Goal: Information Seeking & Learning: Learn about a topic

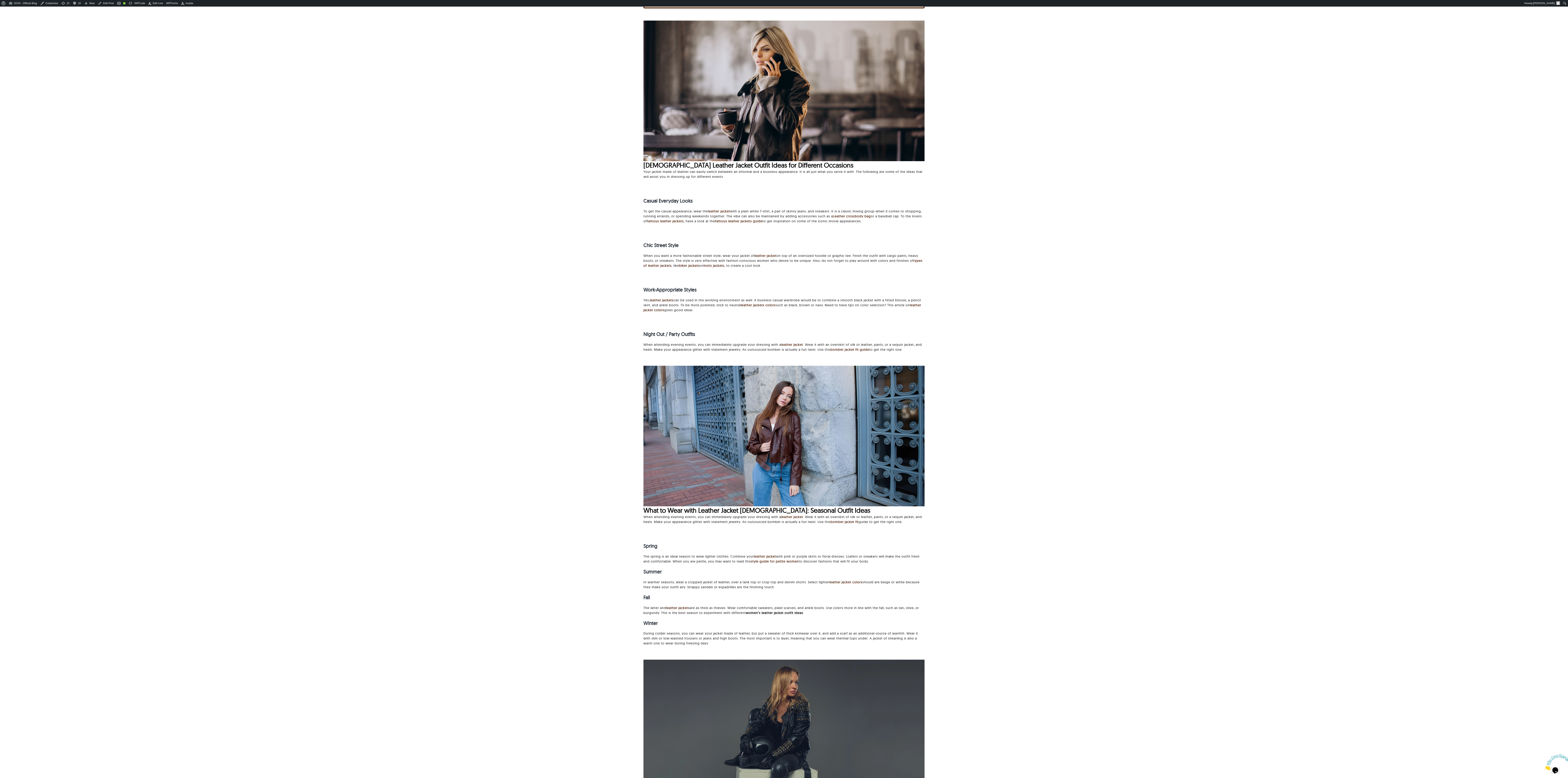
scroll to position [77, 0]
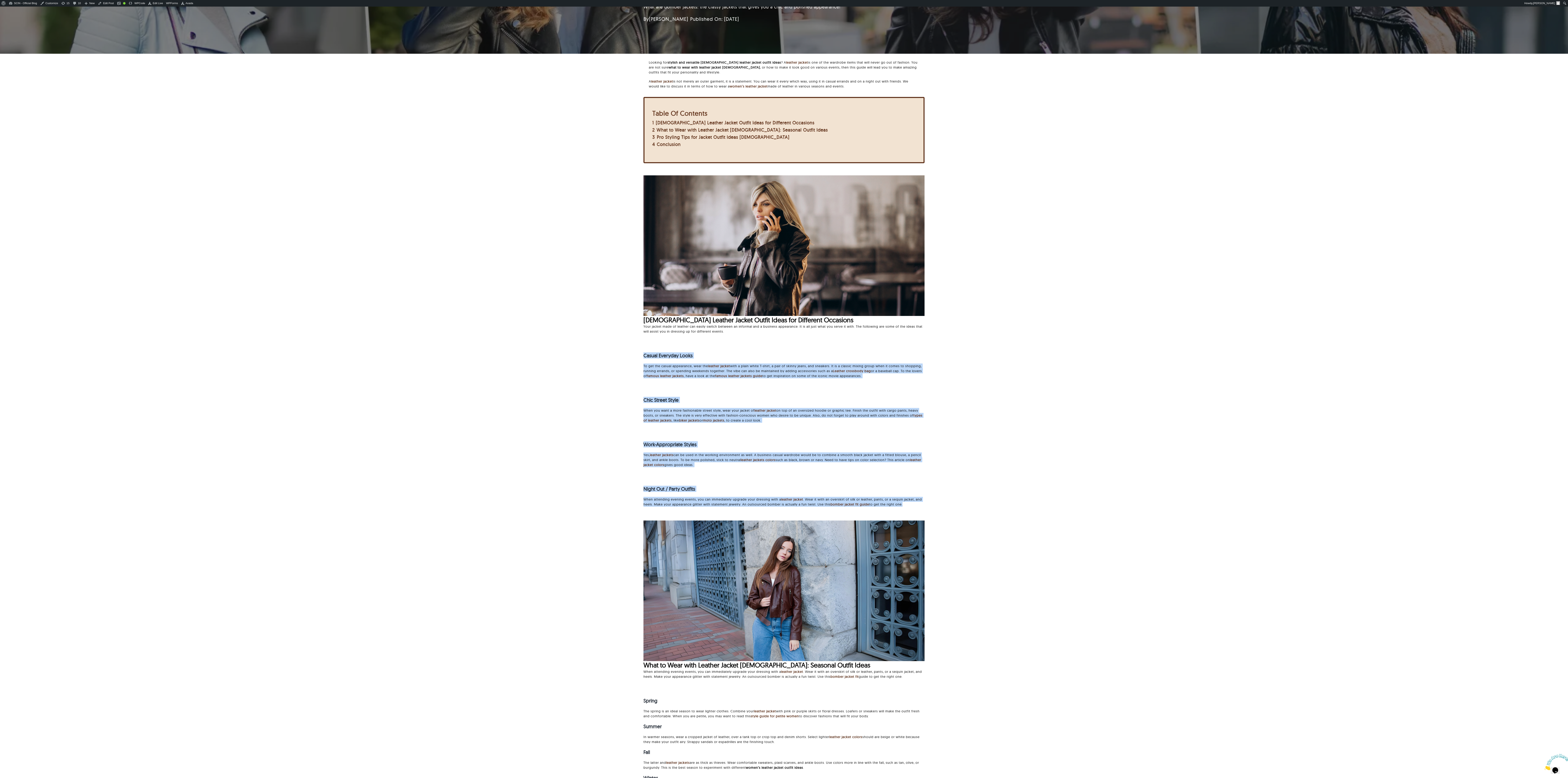
drag, startPoint x: 640, startPoint y: 356, endPoint x: 925, endPoint y: 519, distance: 328.3
click at [490, 243] on div "Looking for stylish and versatile [DEMOGRAPHIC_DATA] leather jacket outfit idea…" at bounding box center [783, 571] width 1525 height 1023
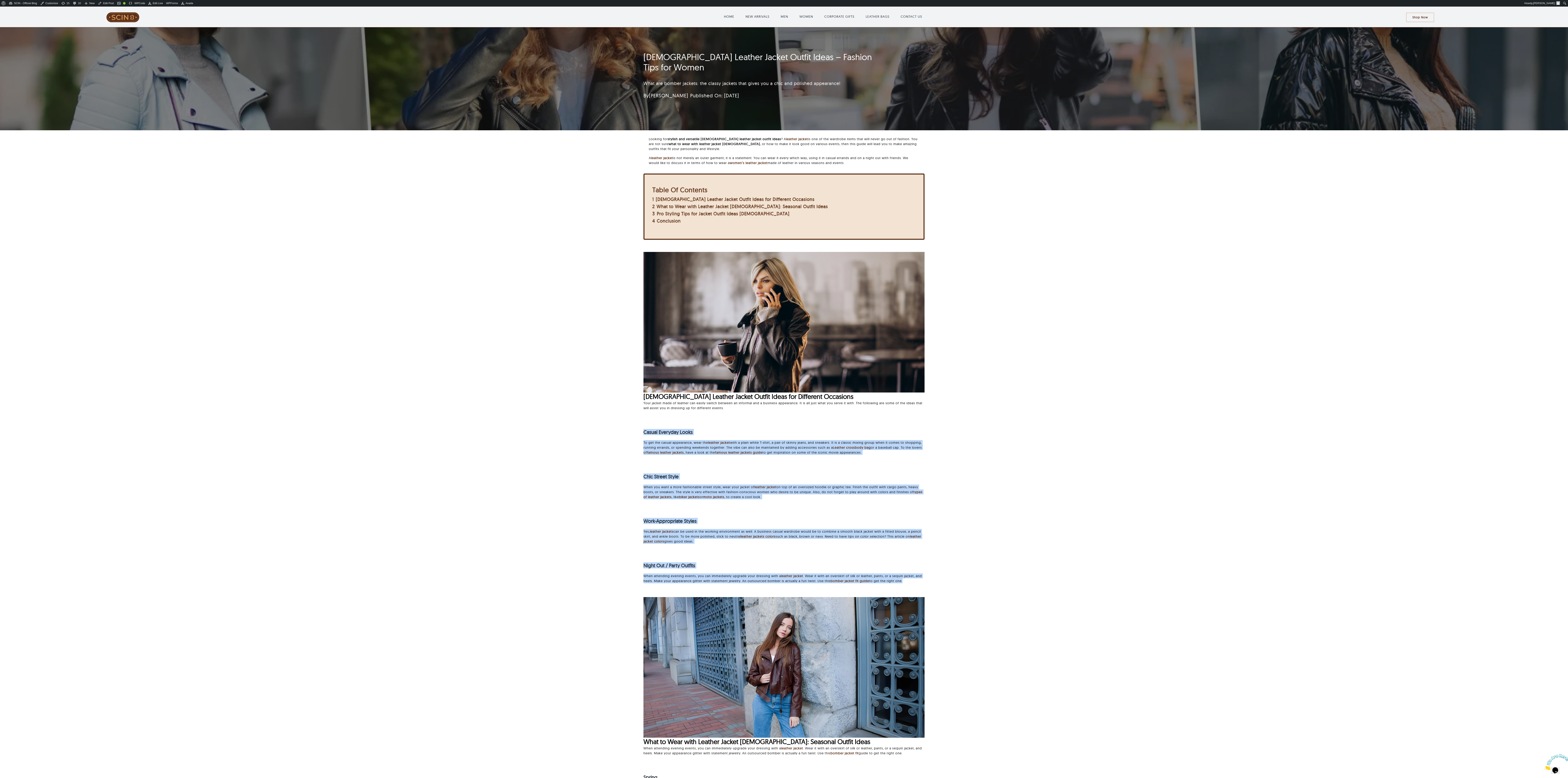
scroll to position [0, 0]
click at [490, 243] on p "To get the casual appearance, wear the leather jacket with a plain white T-shir…" at bounding box center [784, 448] width 281 height 15
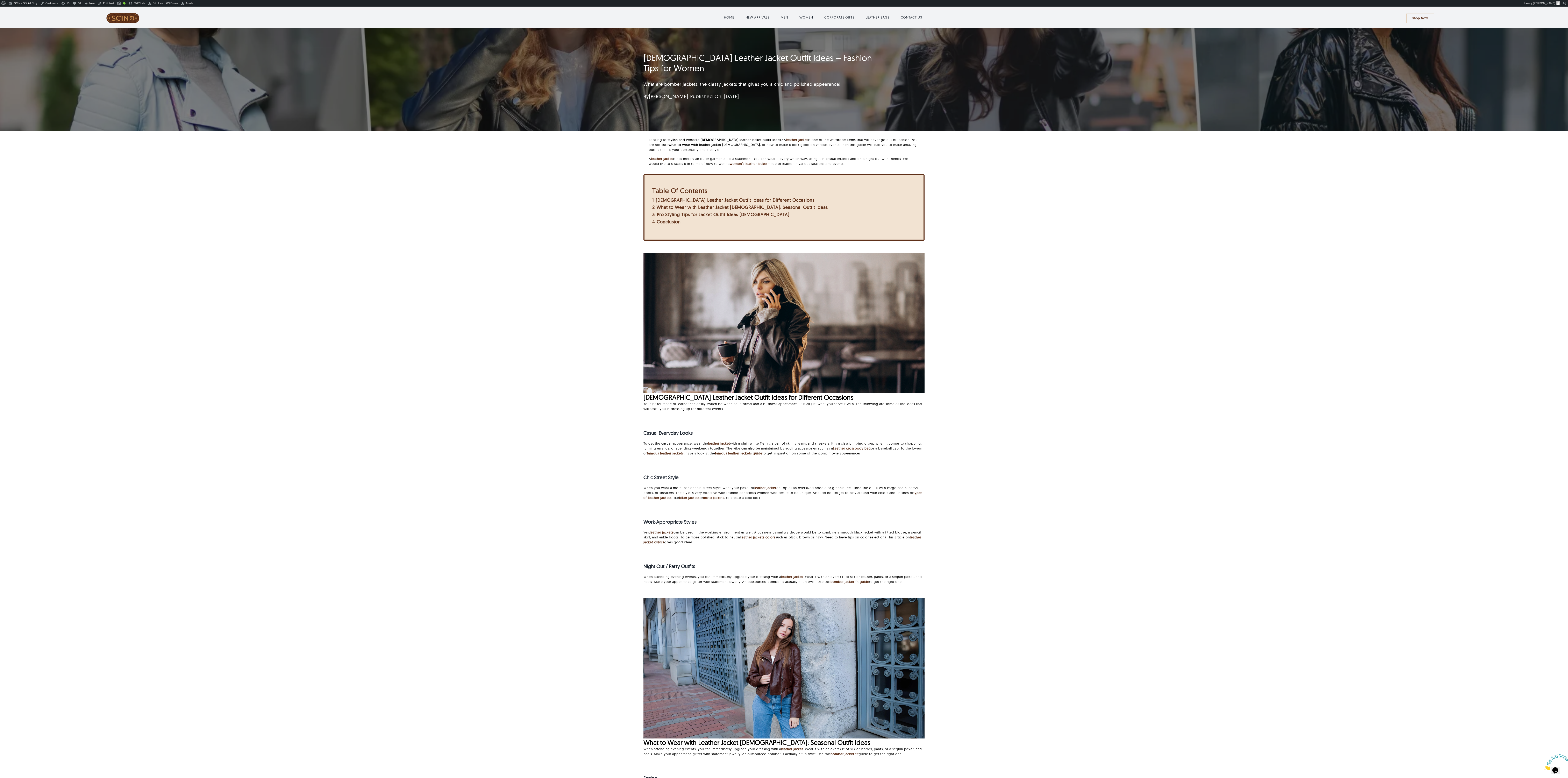
scroll to position [164, 0]
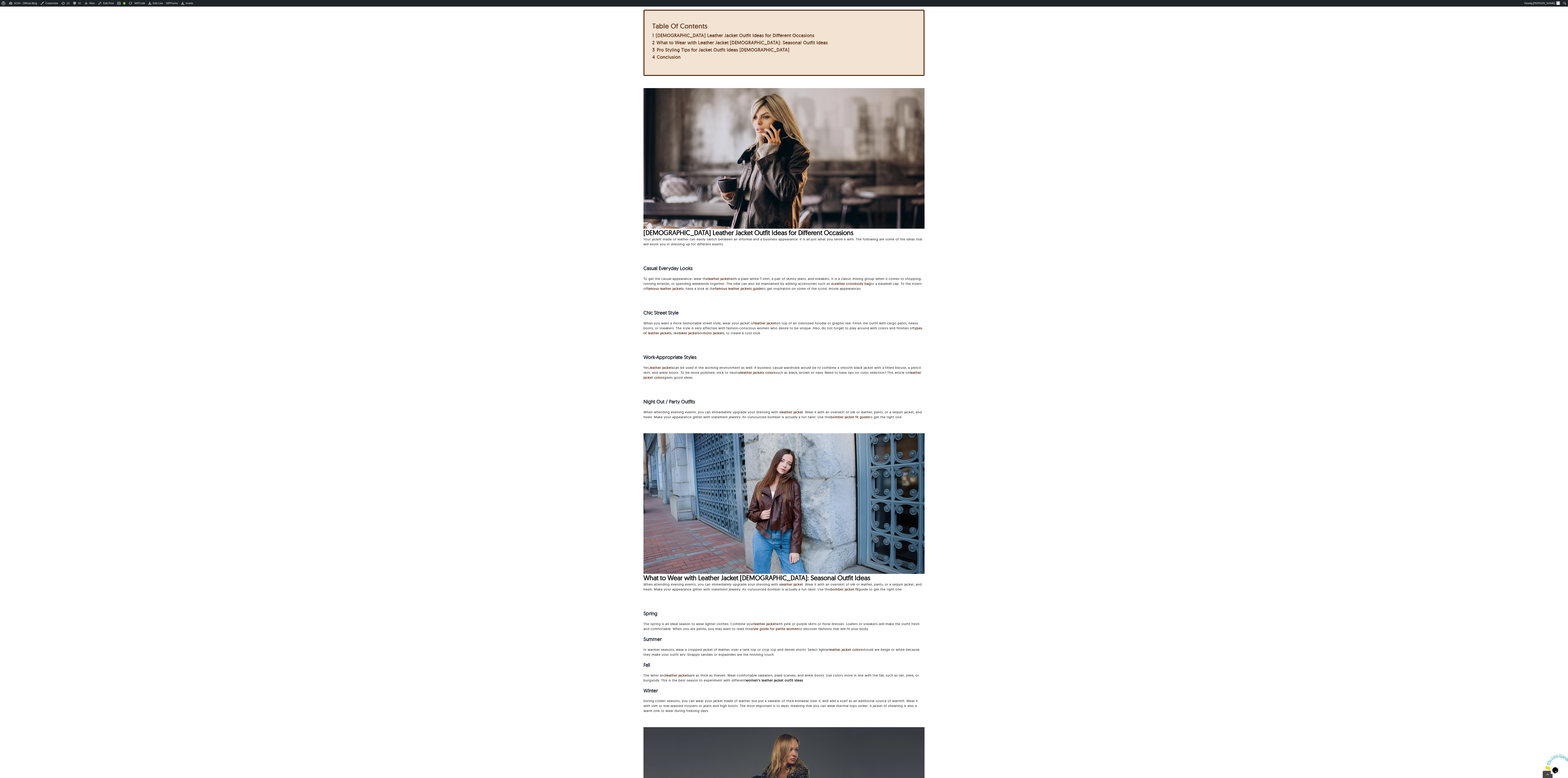
drag, startPoint x: 640, startPoint y: 230, endPoint x: 919, endPoint y: 426, distance: 341.0
click at [490, 243] on div "Looking for stylish and versatile [DEMOGRAPHIC_DATA] leather jacket outfit idea…" at bounding box center [783, 484] width 1525 height 1023
click at [490, 243] on div "Night Out / Party Outfits When attending evening events, you can immediately up…" at bounding box center [784, 408] width 281 height 30
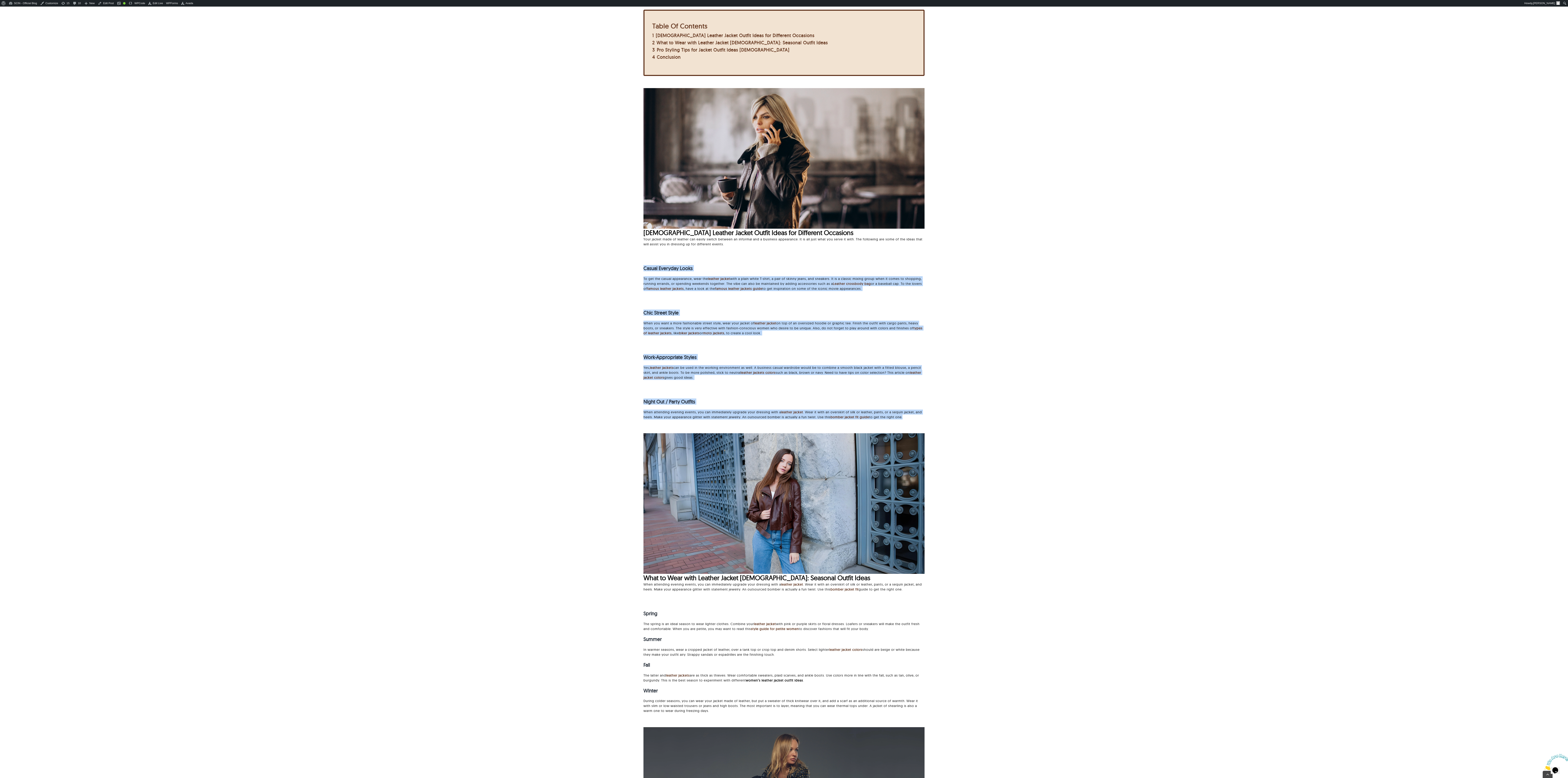
drag, startPoint x: 919, startPoint y: 421, endPoint x: 618, endPoint y: 268, distance: 337.7
click at [490, 243] on div "Looking for stylish and versatile [DEMOGRAPHIC_DATA] leather jacket outfit idea…" at bounding box center [783, 484] width 1525 height 1023
click at [490, 243] on div "[DEMOGRAPHIC_DATA] Leather Jacket Outfit Ideas for Different Occasions Your jac…" at bounding box center [783, 191] width 1525 height 217
drag, startPoint x: 618, startPoint y: 268, endPoint x: 940, endPoint y: 416, distance: 354.4
click at [490, 243] on div "Looking for stylish and versatile [DEMOGRAPHIC_DATA] leather jacket outfit idea…" at bounding box center [783, 484] width 1525 height 1023
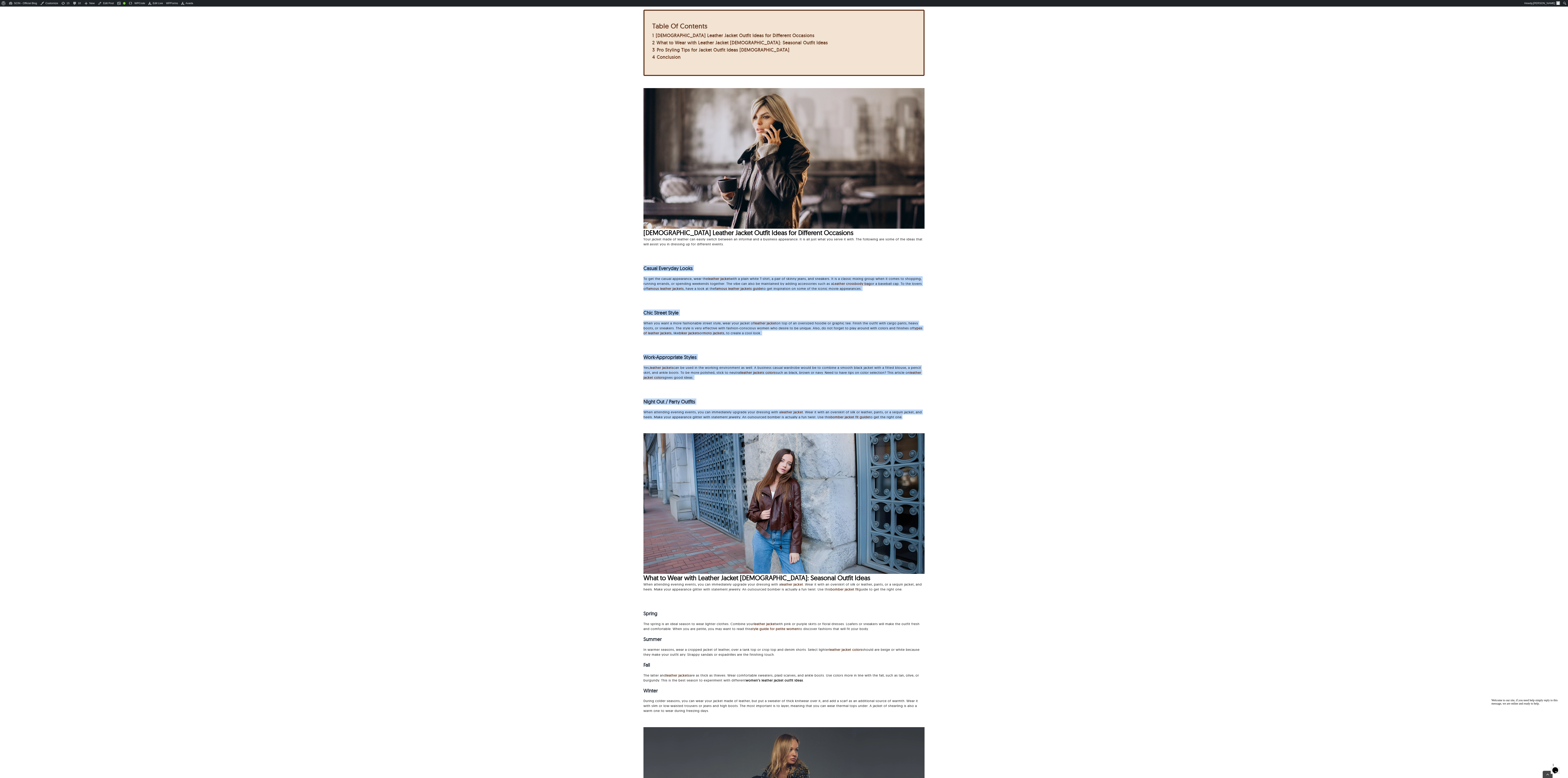
click at [490, 243] on div "Night Out / Party Outfits When attending evening events, you can immediately up…" at bounding box center [783, 408] width 1525 height 40
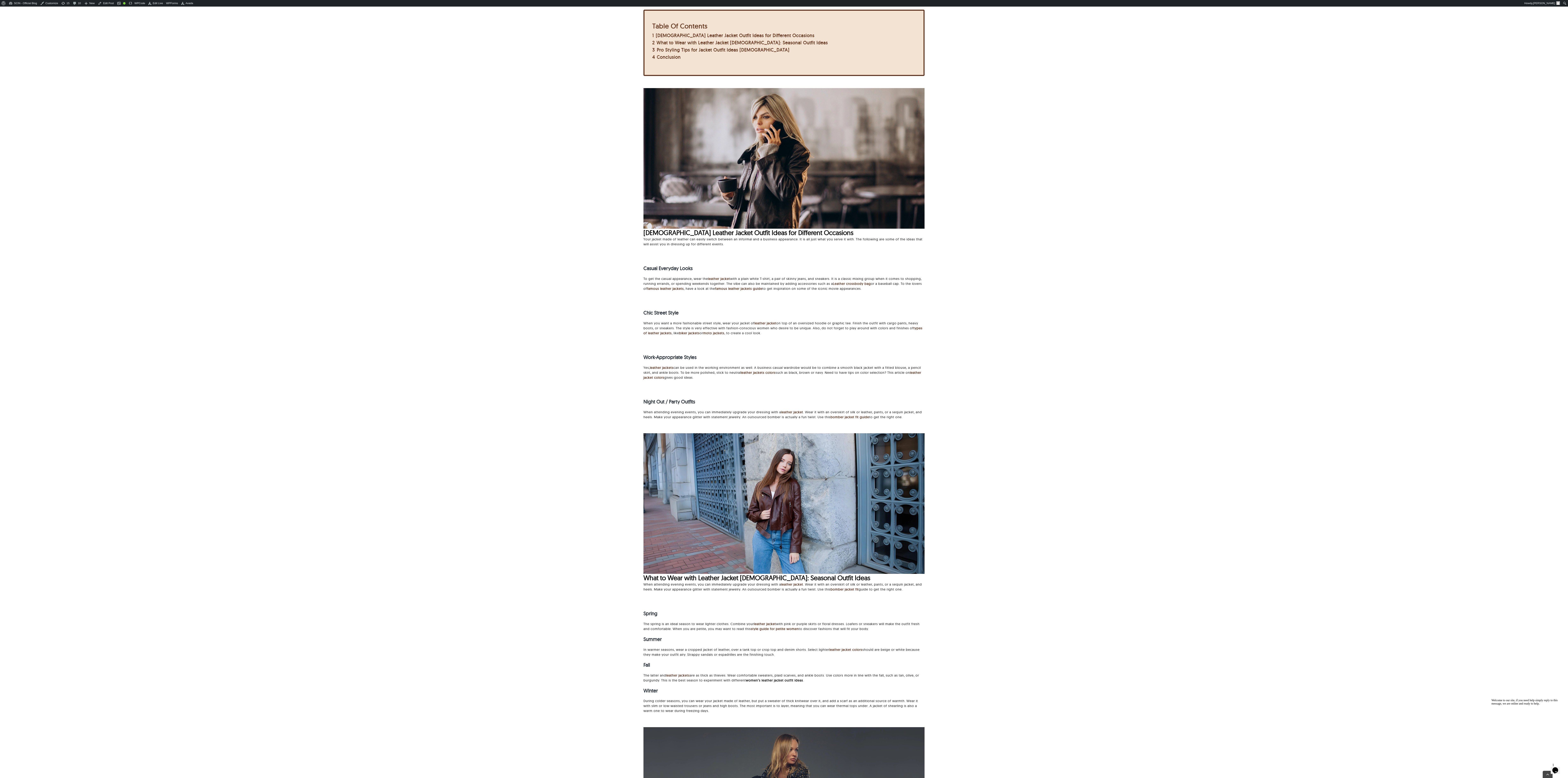
drag, startPoint x: 922, startPoint y: 420, endPoint x: 628, endPoint y: 271, distance: 329.6
click at [490, 243] on div "Looking for stylish and versatile [DEMOGRAPHIC_DATA] leather jacket outfit idea…" at bounding box center [783, 484] width 1525 height 1023
click at [490, 243] on div "[DEMOGRAPHIC_DATA] Leather Jacket Outfit Ideas for Different Occasions Your jac…" at bounding box center [783, 191] width 1525 height 217
drag, startPoint x: 635, startPoint y: 233, endPoint x: 953, endPoint y: 426, distance: 372.0
click at [490, 243] on div "Looking for stylish and versatile [DEMOGRAPHIC_DATA] leather jacket outfit idea…" at bounding box center [783, 484] width 1525 height 1023
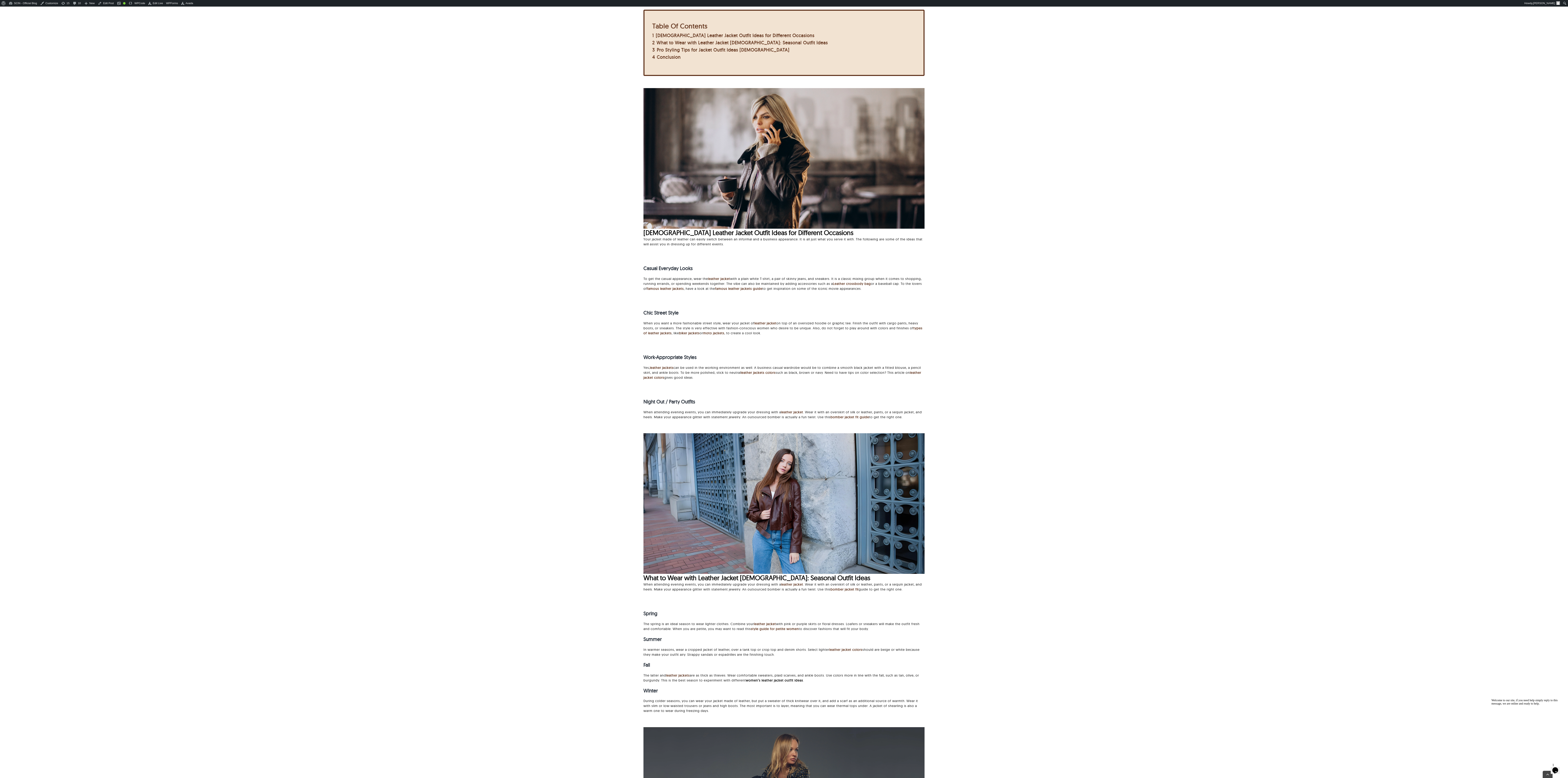
click at [490, 243] on div "Night Out / Party Outfits When attending evening events, you can immediately up…" at bounding box center [783, 408] width 1525 height 40
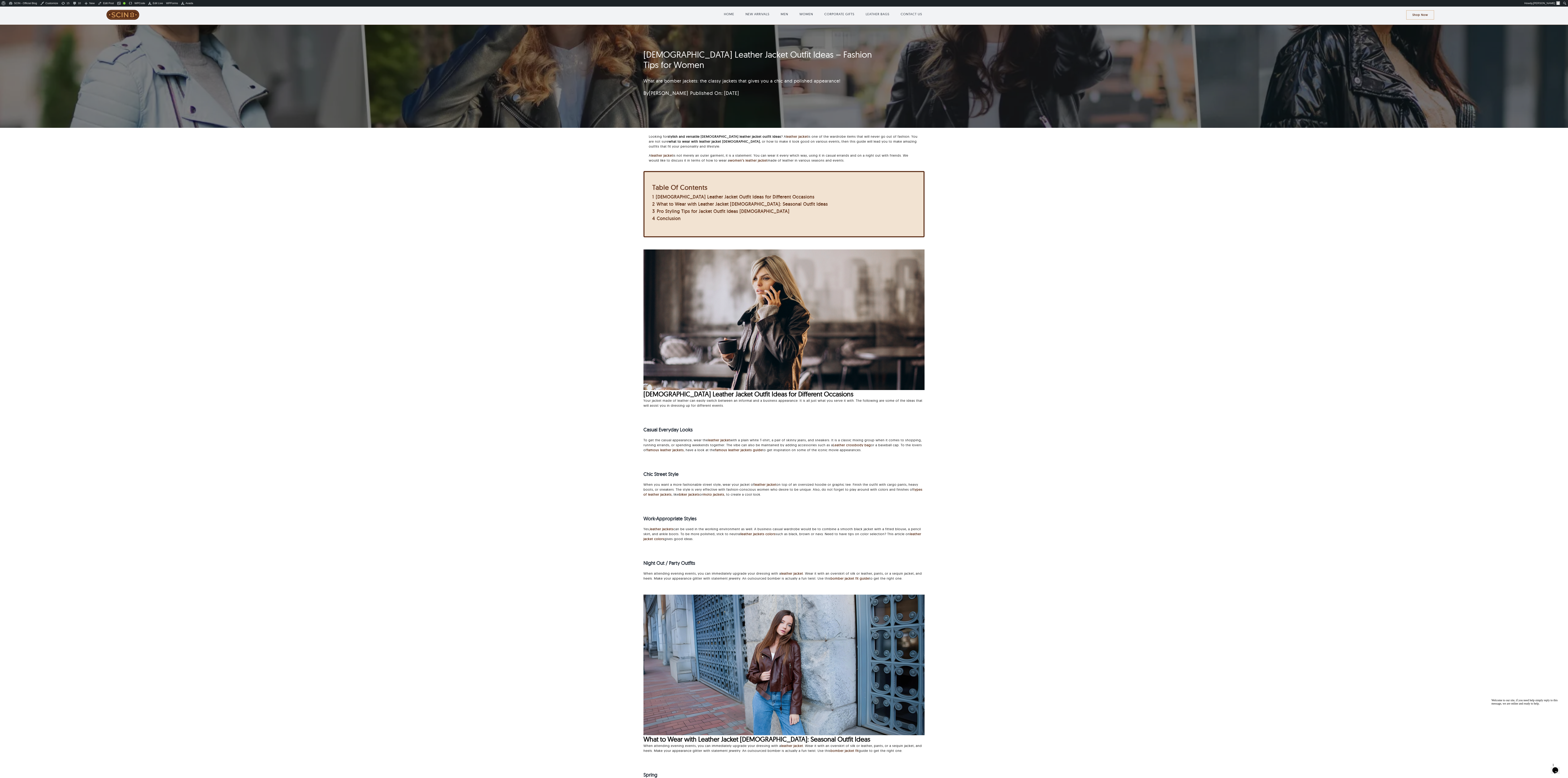
scroll to position [0, 0]
